Goal: Transaction & Acquisition: Download file/media

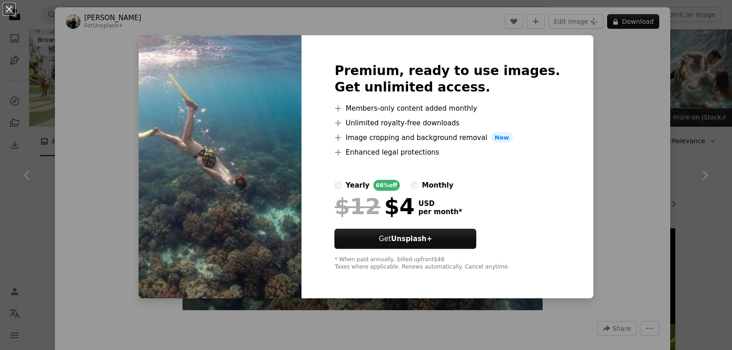
scroll to position [3805, 0]
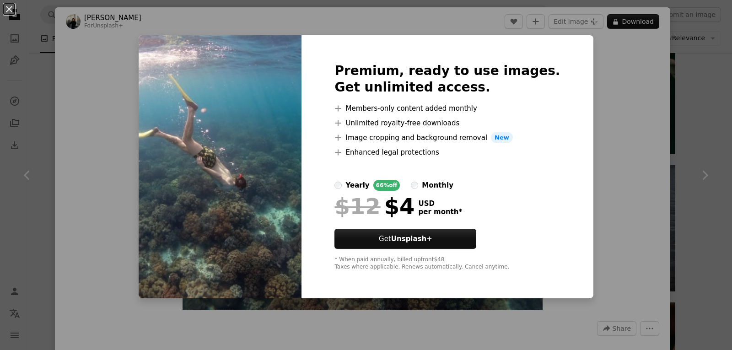
click at [557, 162] on div "Premium, ready to use images. Get unlimited access. A plus sign Members-only co…" at bounding box center [446, 167] width 291 height 264
click at [369, 232] on button "Get Unsplash+" at bounding box center [405, 239] width 142 height 20
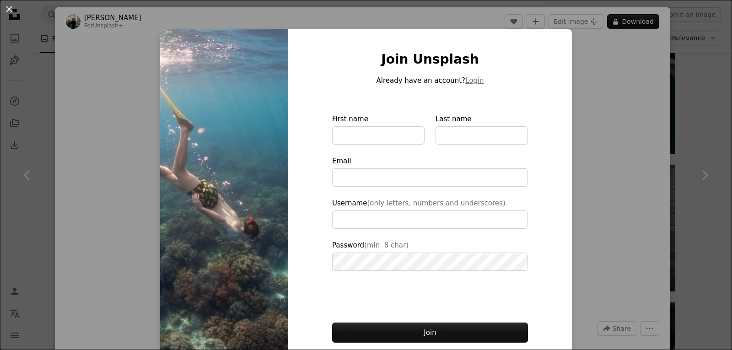
click at [607, 171] on div "An X shape Join Unsplash Already have an account? Login First name Last name Em…" at bounding box center [366, 175] width 732 height 350
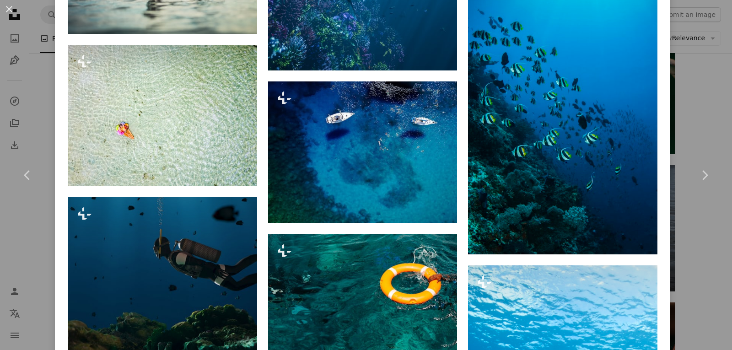
scroll to position [5317, 0]
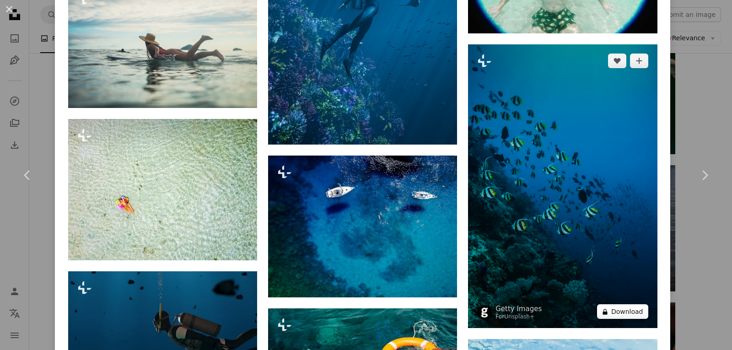
click at [622, 304] on button "A lock Download" at bounding box center [622, 311] width 51 height 15
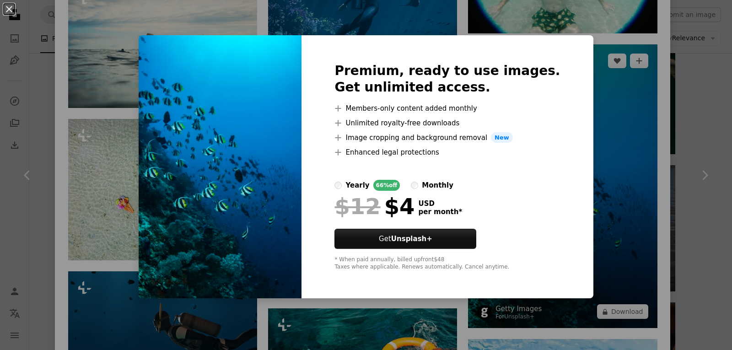
drag, startPoint x: 631, startPoint y: 253, endPoint x: 618, endPoint y: 258, distance: 13.8
click at [626, 258] on div "An X shape Premium, ready to use images. Get unlimited access. A plus sign Memb…" at bounding box center [366, 175] width 732 height 350
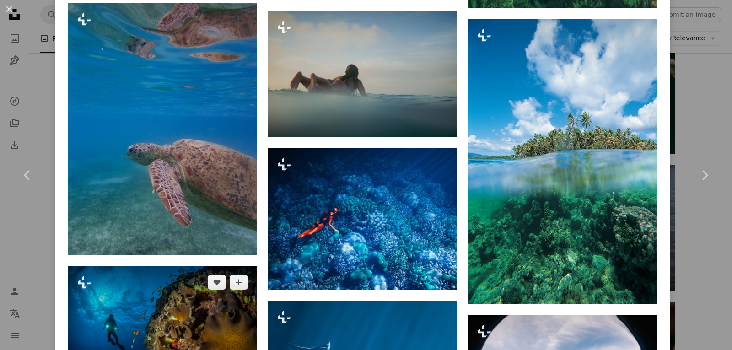
scroll to position [5042, 0]
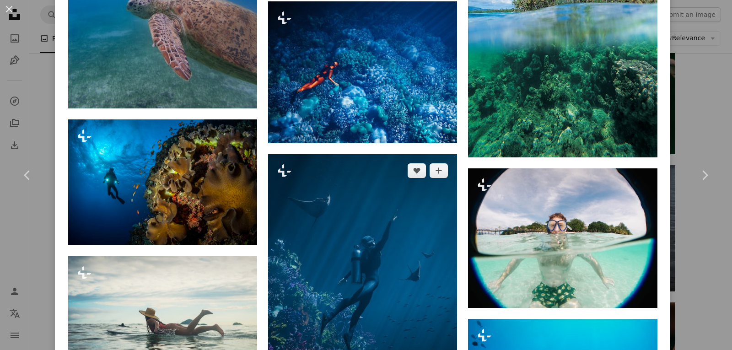
click at [312, 276] on img at bounding box center [362, 286] width 189 height 265
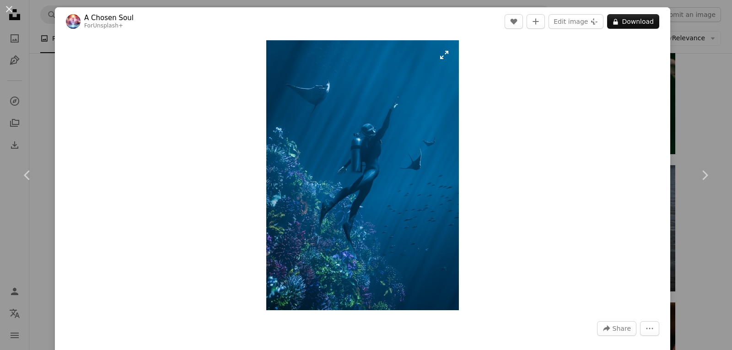
drag, startPoint x: 610, startPoint y: 27, endPoint x: 423, endPoint y: 118, distance: 208.5
click at [559, 50] on div "A Chosen Soul For Unsplash+ A heart A plus sign Edit image Plus sign for Unspla…" at bounding box center [362, 210] width 615 height 406
